Goal: Information Seeking & Learning: Learn about a topic

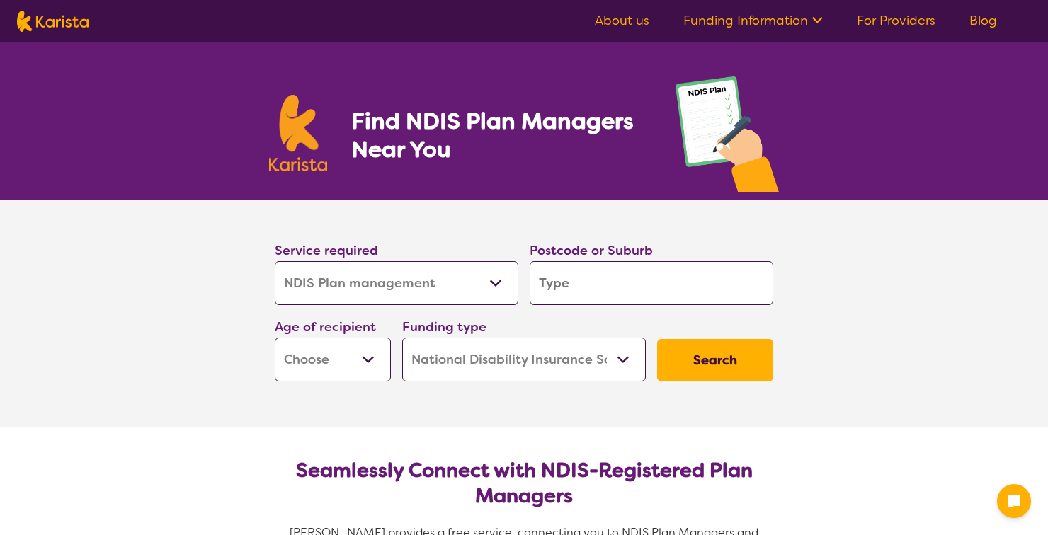
select select "NDIS Plan management"
select select "NDIS"
select select "NDIS Plan management"
select select "NDIS"
click at [651, 293] on input "search" at bounding box center [651, 283] width 244 height 44
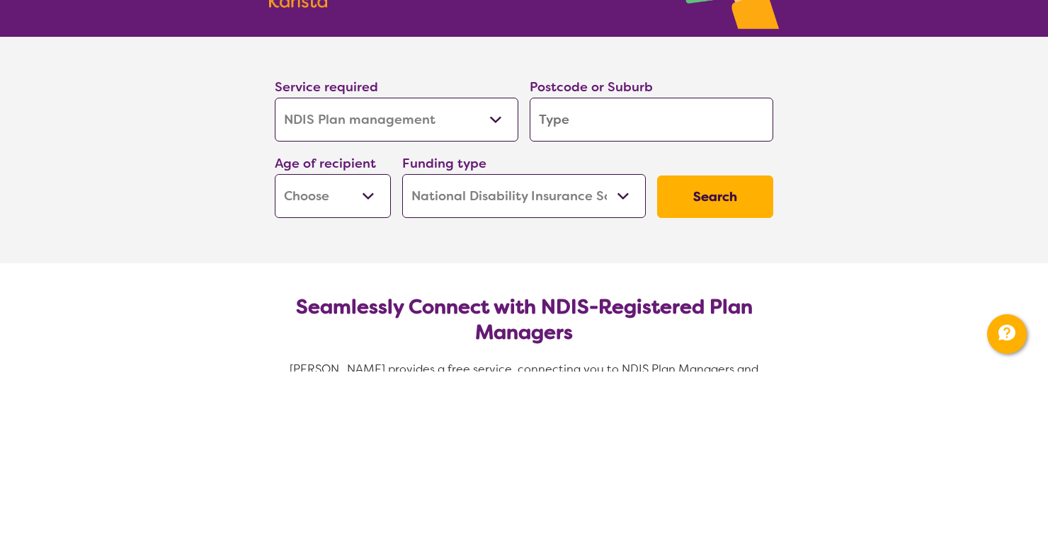
type input "2"
type input "22"
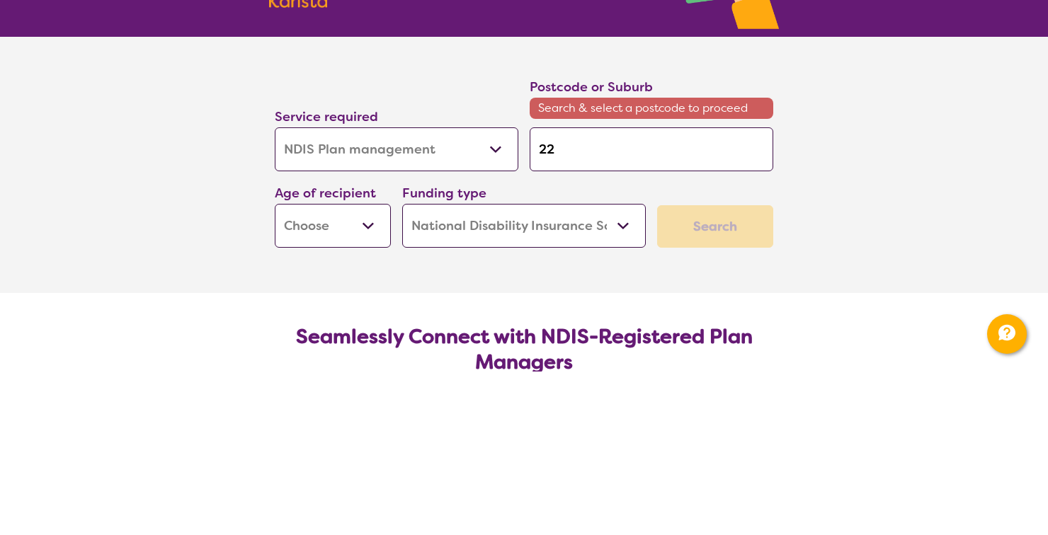
type input "226"
type input "2260"
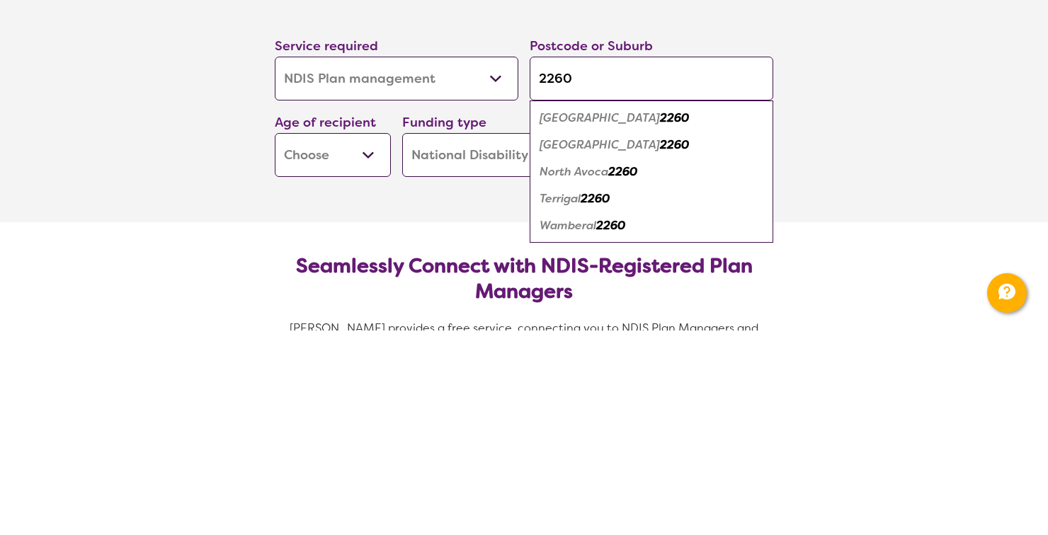
type input "2260"
click at [593, 399] on em "2260" at bounding box center [594, 403] width 29 height 15
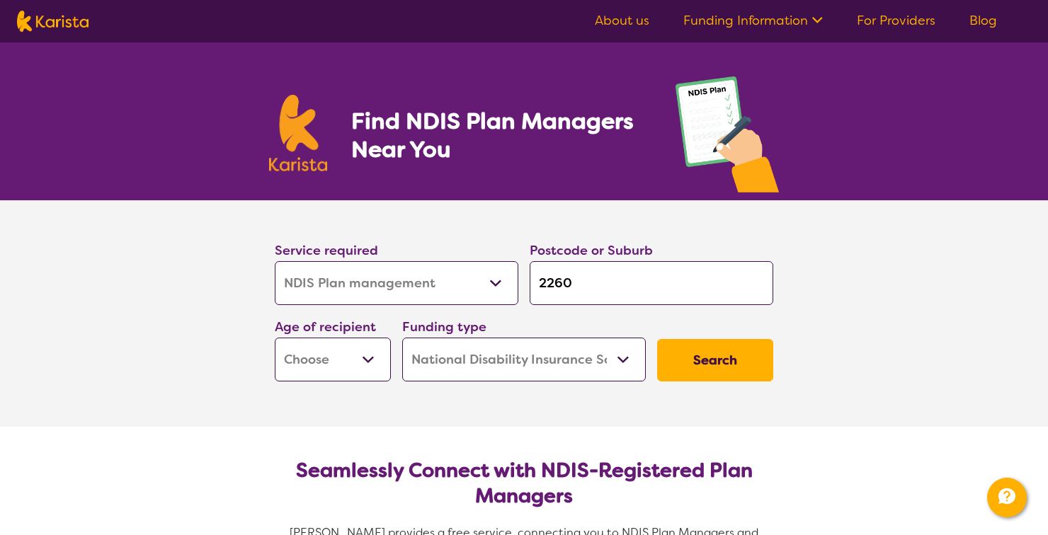
click at [375, 359] on select "Early Childhood - 0 to 9 Child - 10 to 11 Adolescent - 12 to 17 Adult - 18 to 6…" at bounding box center [333, 360] width 116 height 44
select select "AS"
click at [275, 338] on select "Early Childhood - 0 to 9 Child - 10 to 11 Adolescent - 12 to 17 Adult - 18 to 6…" at bounding box center [333, 360] width 116 height 44
select select "AS"
click at [718, 368] on button "Search" at bounding box center [715, 360] width 116 height 42
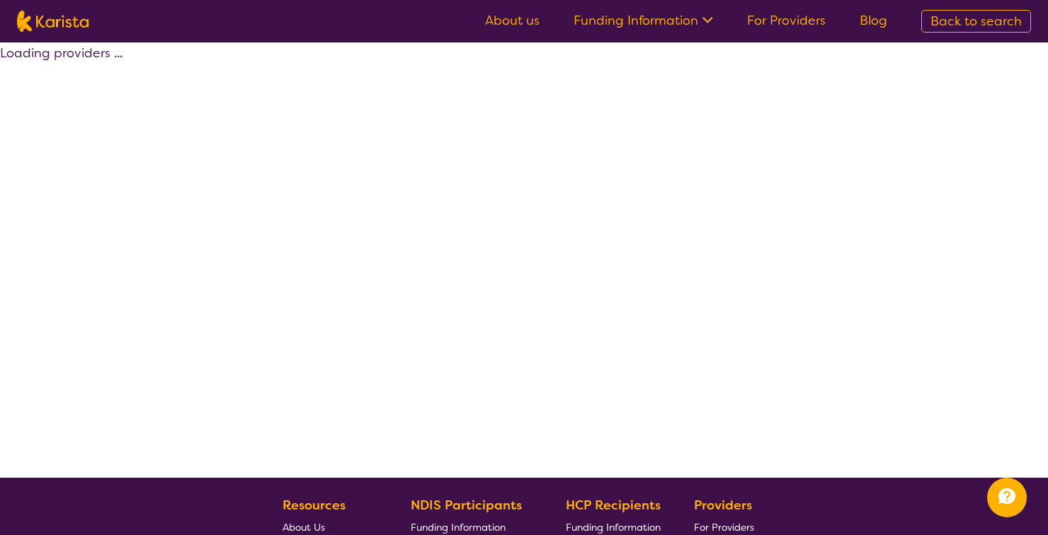
select select "by_score"
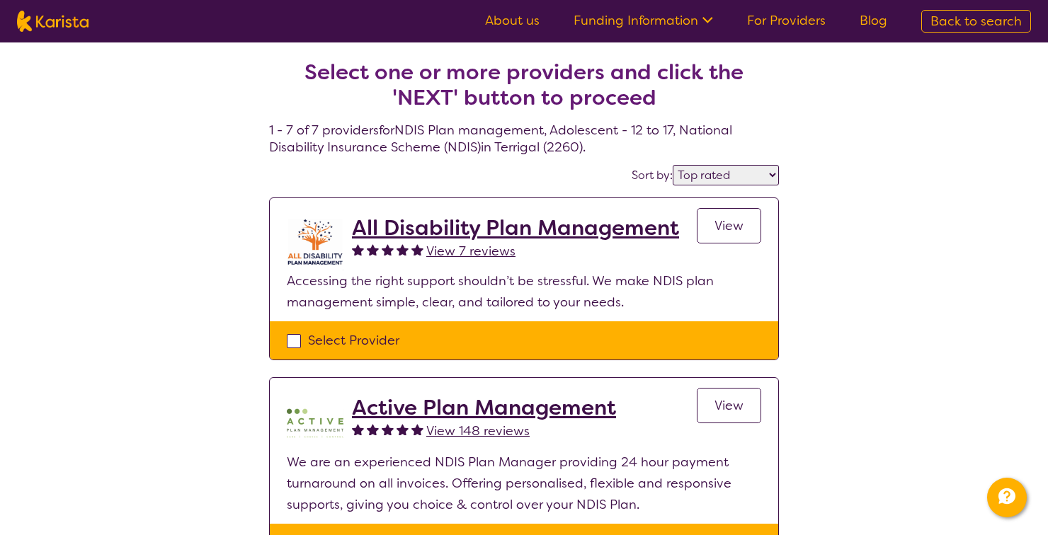
click at [585, 230] on h2 "All Disability Plan Management" at bounding box center [515, 227] width 327 height 25
